Goal: Find specific page/section: Find specific page/section

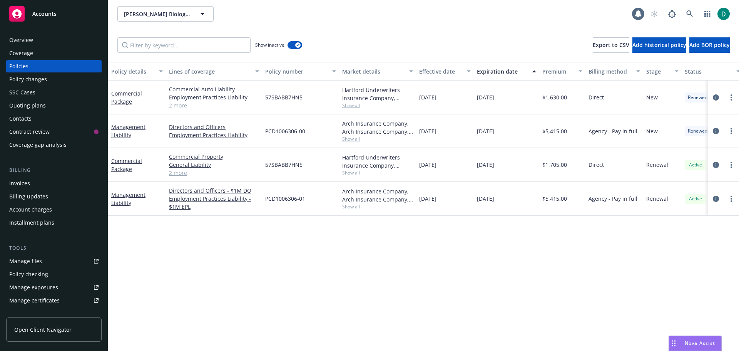
click at [185, 105] on link "2 more" at bounding box center [214, 105] width 90 height 8
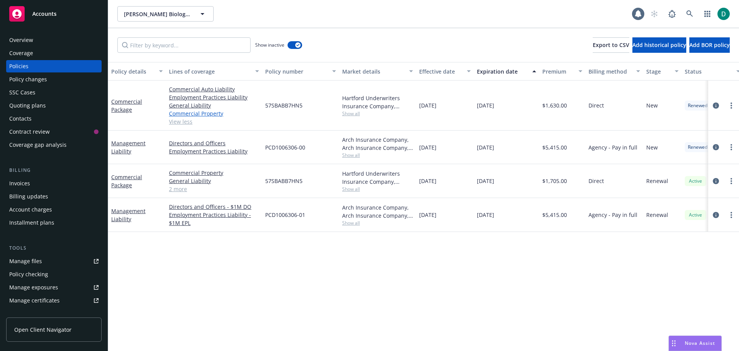
click at [213, 114] on link "Commercial Property" at bounding box center [214, 113] width 90 height 8
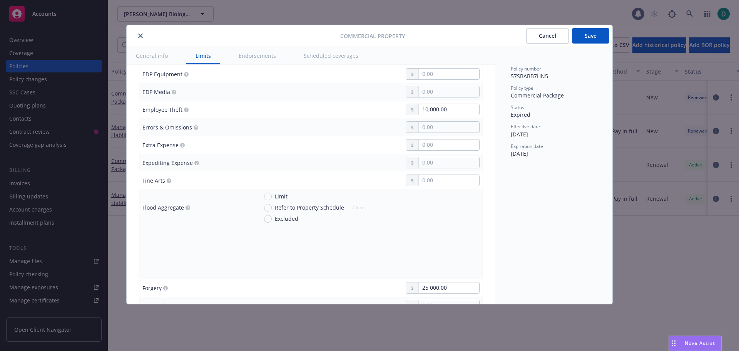
scroll to position [1078, 0]
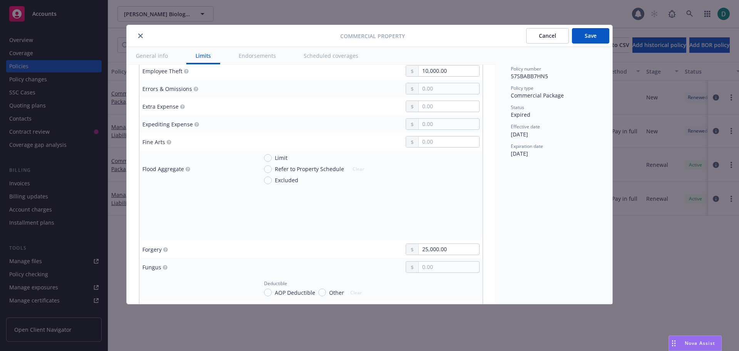
click at [319, 57] on button "Scheduled coverages" at bounding box center [331, 55] width 73 height 17
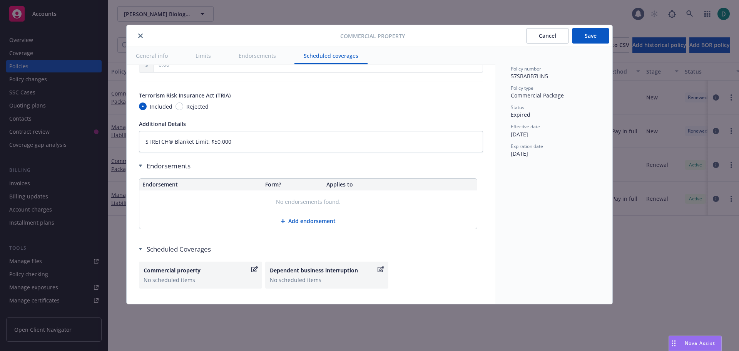
scroll to position [2397, 0]
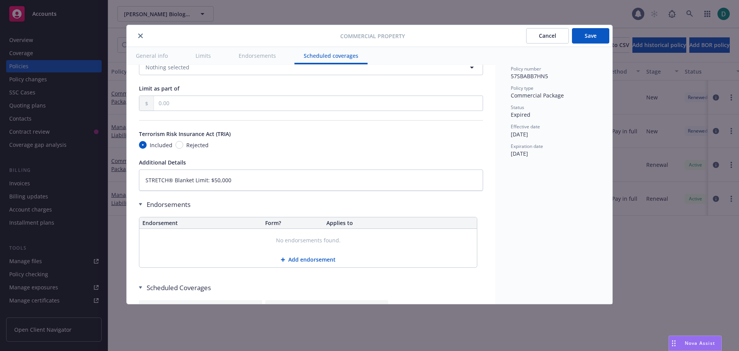
type textarea "x"
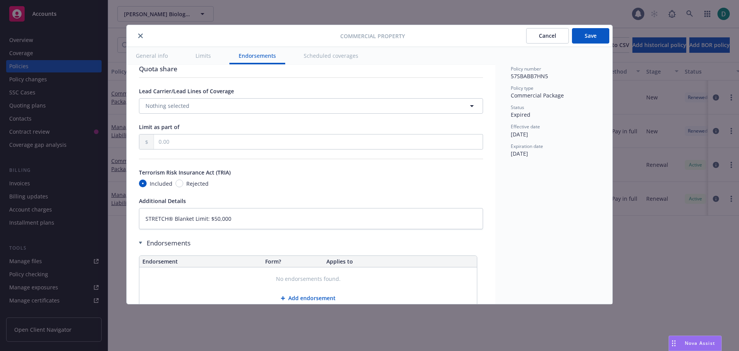
scroll to position [2320, 0]
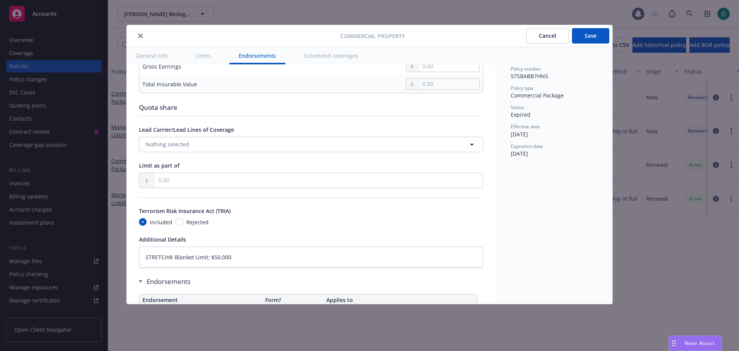
click at [558, 34] on button "Cancel" at bounding box center [547, 35] width 43 height 15
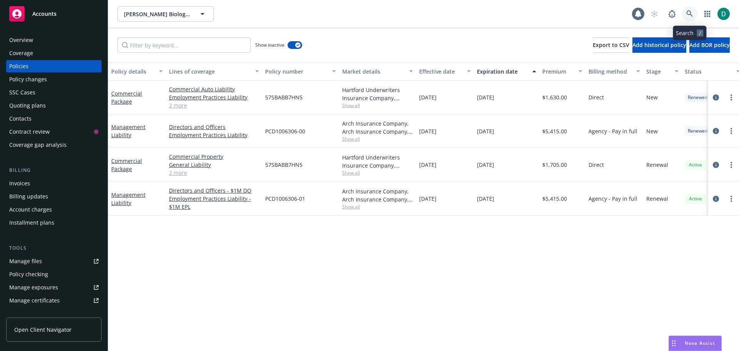
click at [685, 17] on link at bounding box center [689, 13] width 15 height 15
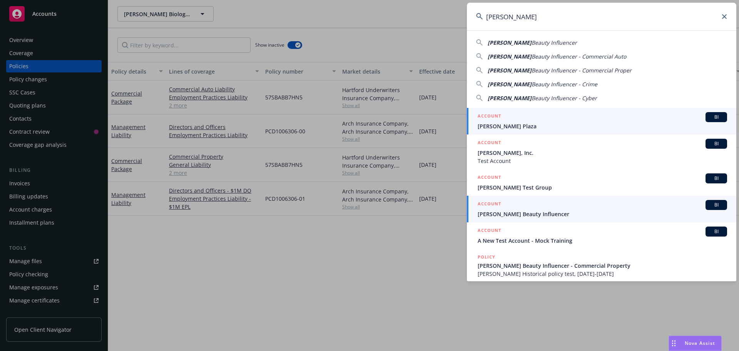
type input "[PERSON_NAME]"
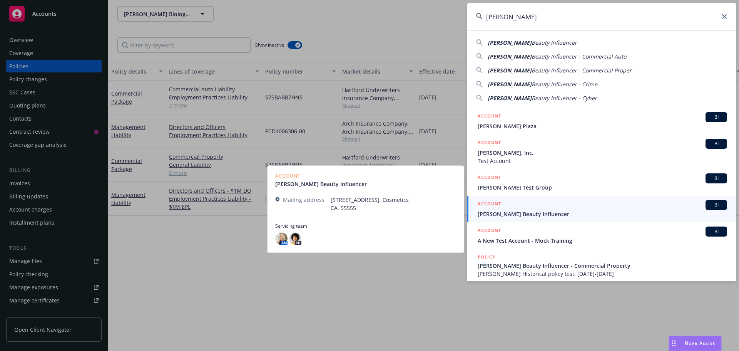
click at [542, 213] on span "[PERSON_NAME] Beauty Influencer" at bounding box center [602, 214] width 249 height 8
